Goal: Transaction & Acquisition: Purchase product/service

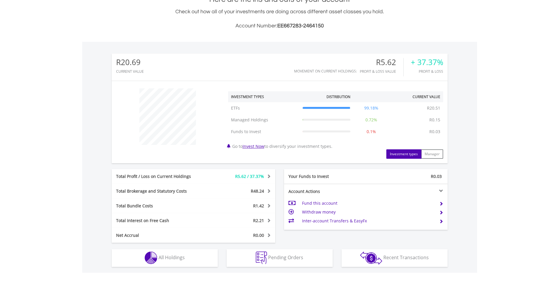
scroll to position [147, 0]
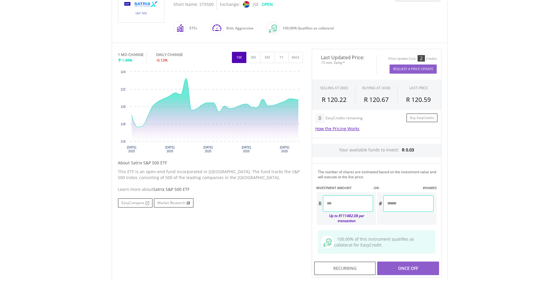
scroll to position [147, 0]
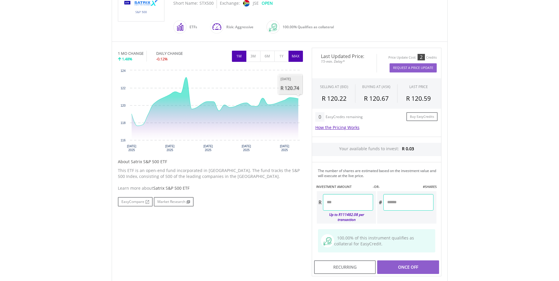
click at [300, 58] on button "MAX" at bounding box center [296, 56] width 14 height 11
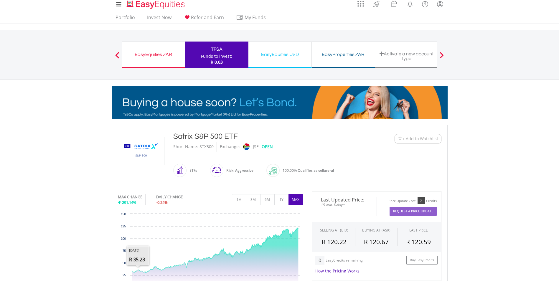
scroll to position [0, 0]
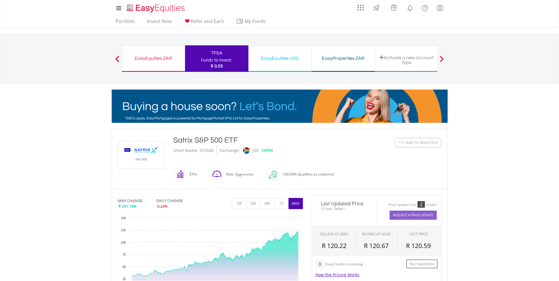
click at [133, 28] on div "My Investments Invest Now New Listings Sell My Recurring Investments Pending Or…" at bounding box center [279, 61] width 559 height 123
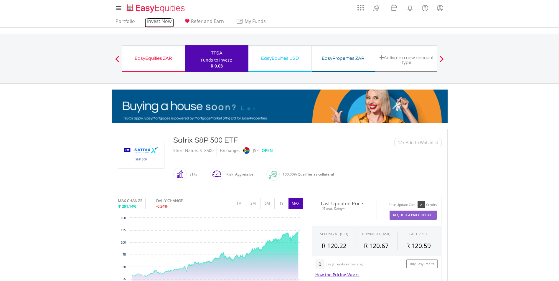
click at [162, 19] on link "Invest Now" at bounding box center [159, 22] width 29 height 9
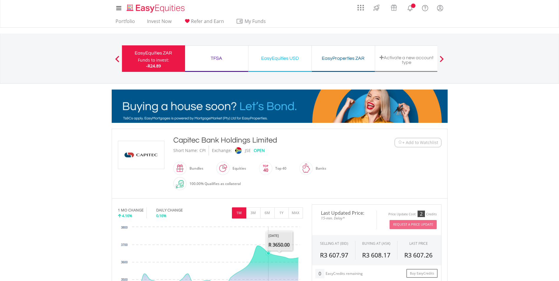
scroll to position [118, 0]
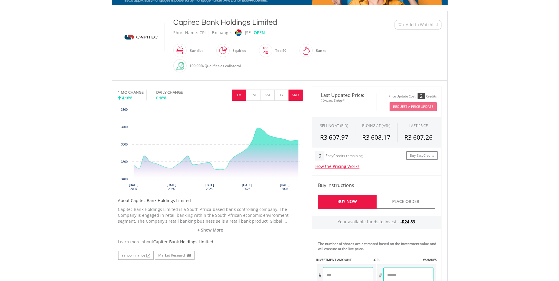
click at [293, 94] on button "MAX" at bounding box center [296, 95] width 14 height 11
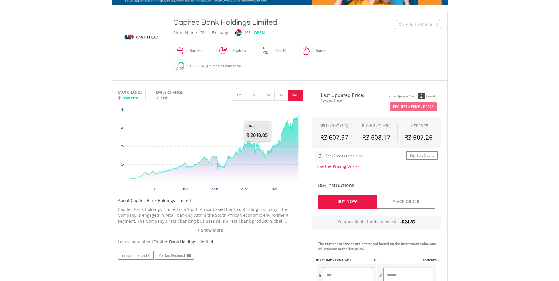
scroll to position [88, 0]
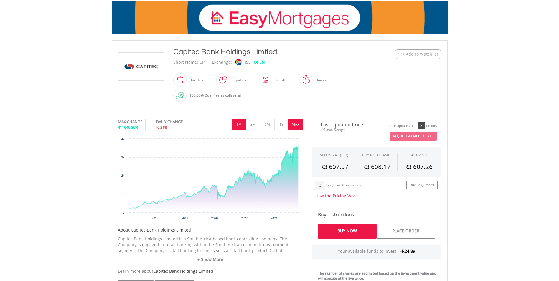
click at [242, 127] on button "1M" at bounding box center [239, 124] width 14 height 11
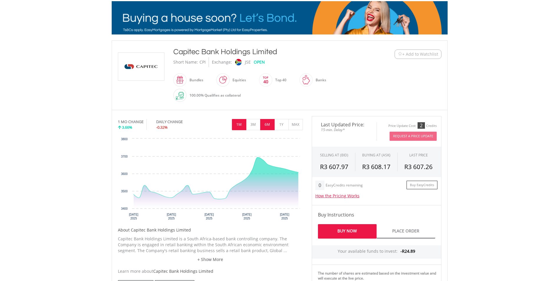
click at [262, 126] on button "6M" at bounding box center [267, 124] width 14 height 11
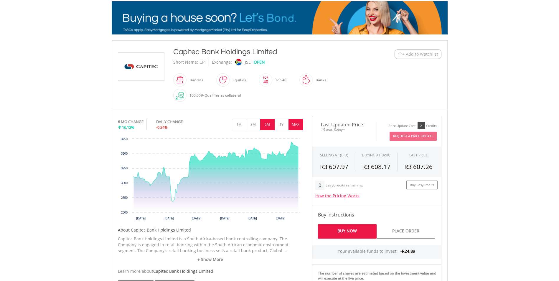
click at [300, 127] on button "MAX" at bounding box center [296, 124] width 14 height 11
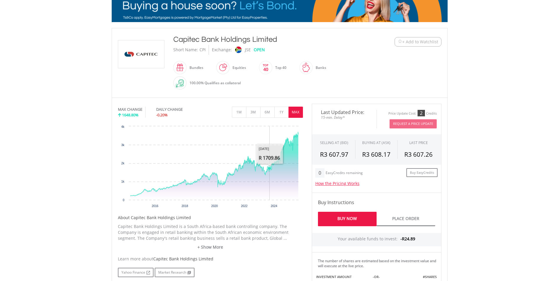
scroll to position [0, 0]
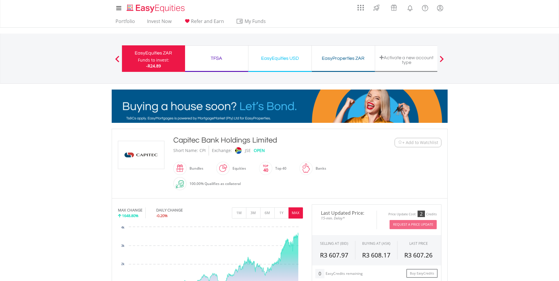
click at [117, 58] on span at bounding box center [117, 59] width 4 height 6
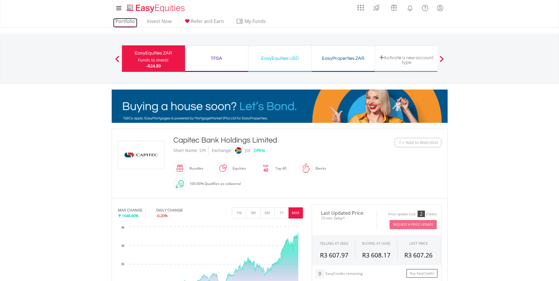
click at [135, 23] on link "Portfolio" at bounding box center [125, 22] width 24 height 9
